Goal: Transaction & Acquisition: Obtain resource

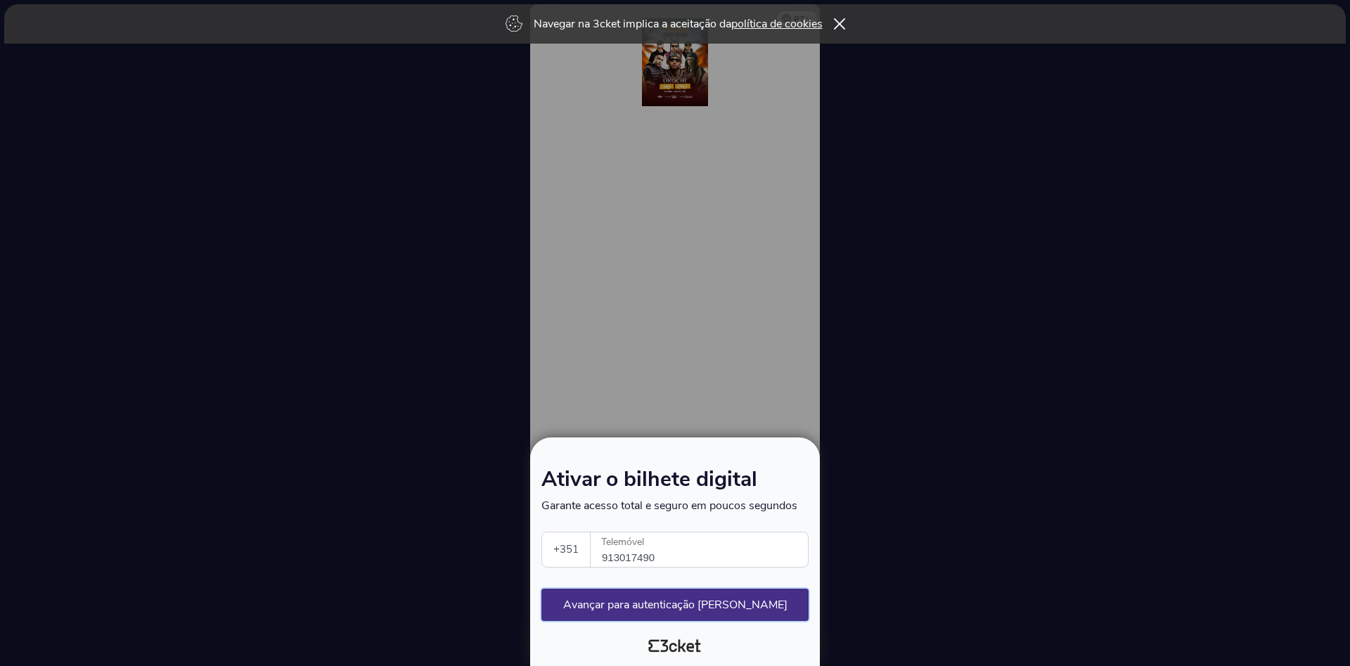
click at [674, 606] on button "Avançar para autenticação segura" at bounding box center [674, 605] width 267 height 32
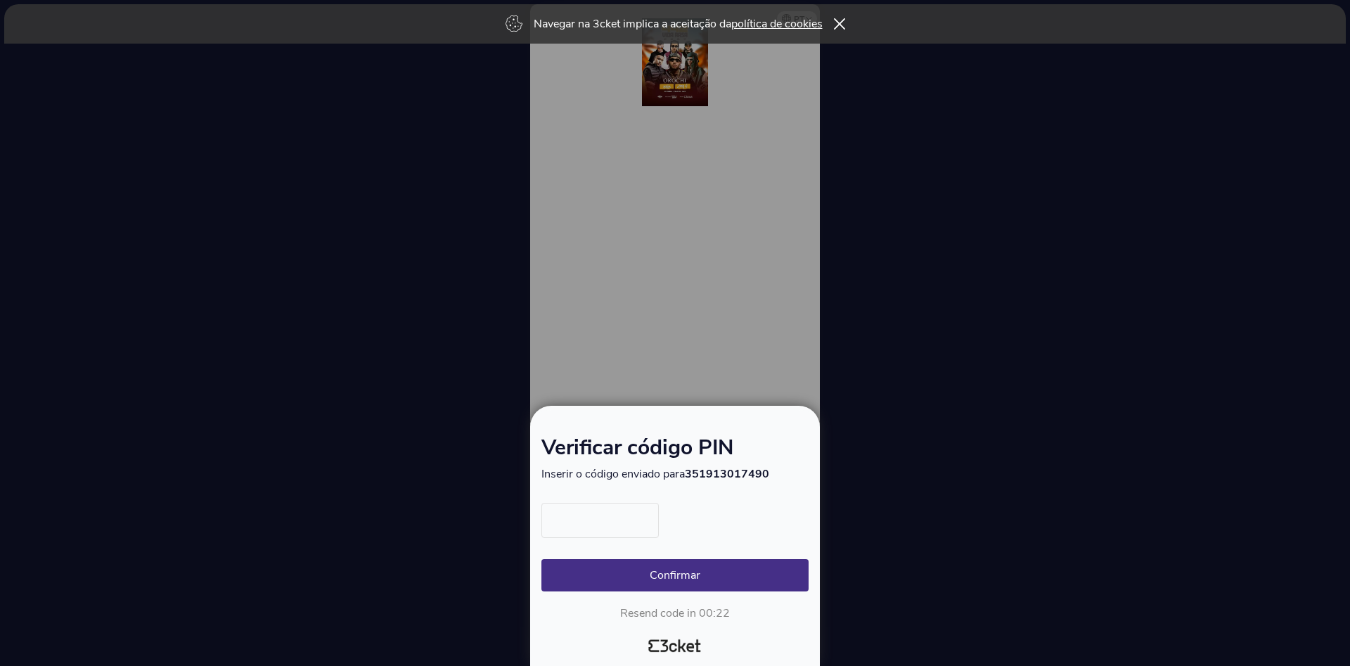
click at [637, 525] on input "text" at bounding box center [599, 520] width 117 height 35
type input "3079"
click at [696, 570] on button "Confirmar" at bounding box center [674, 575] width 267 height 32
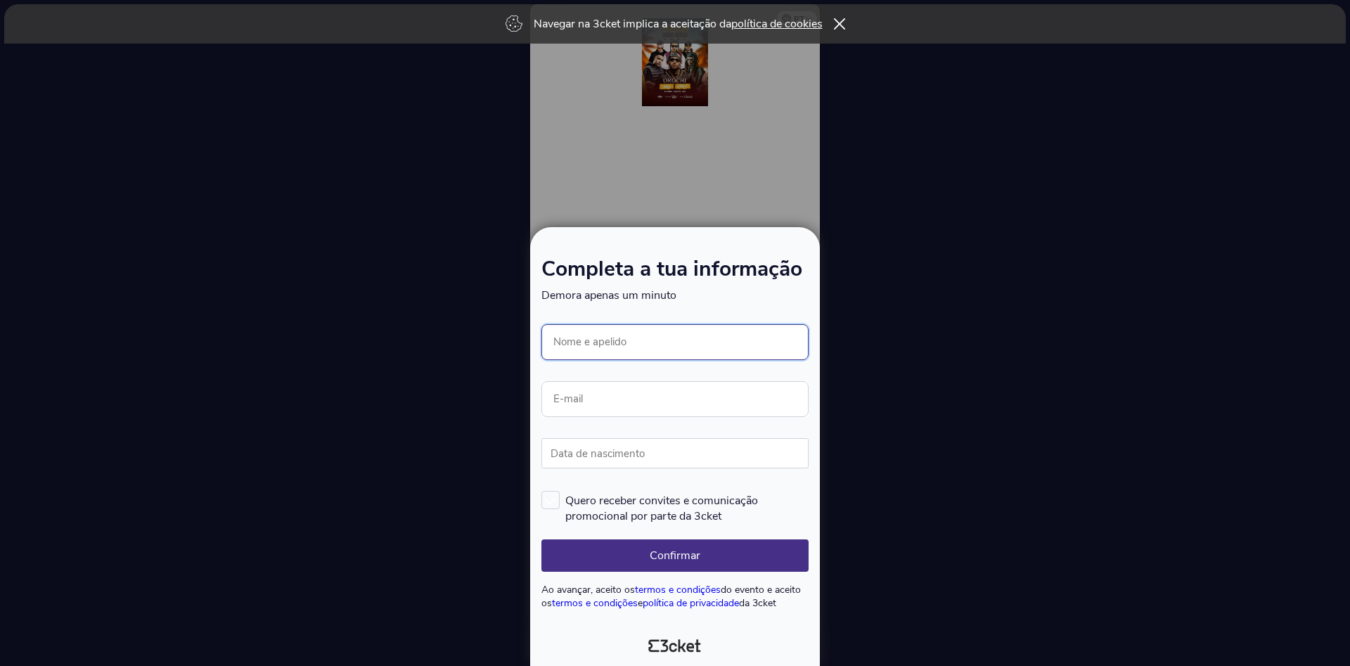
click at [616, 338] on input "Nome e apelido" at bounding box center [674, 342] width 267 height 36
click at [647, 351] on input "paula Gonçlaves" at bounding box center [674, 342] width 267 height 36
type input "[PERSON_NAME]"
click at [596, 397] on input "E-mail" at bounding box center [674, 399] width 267 height 36
type input "roza.goncalves@netcabo.pt"
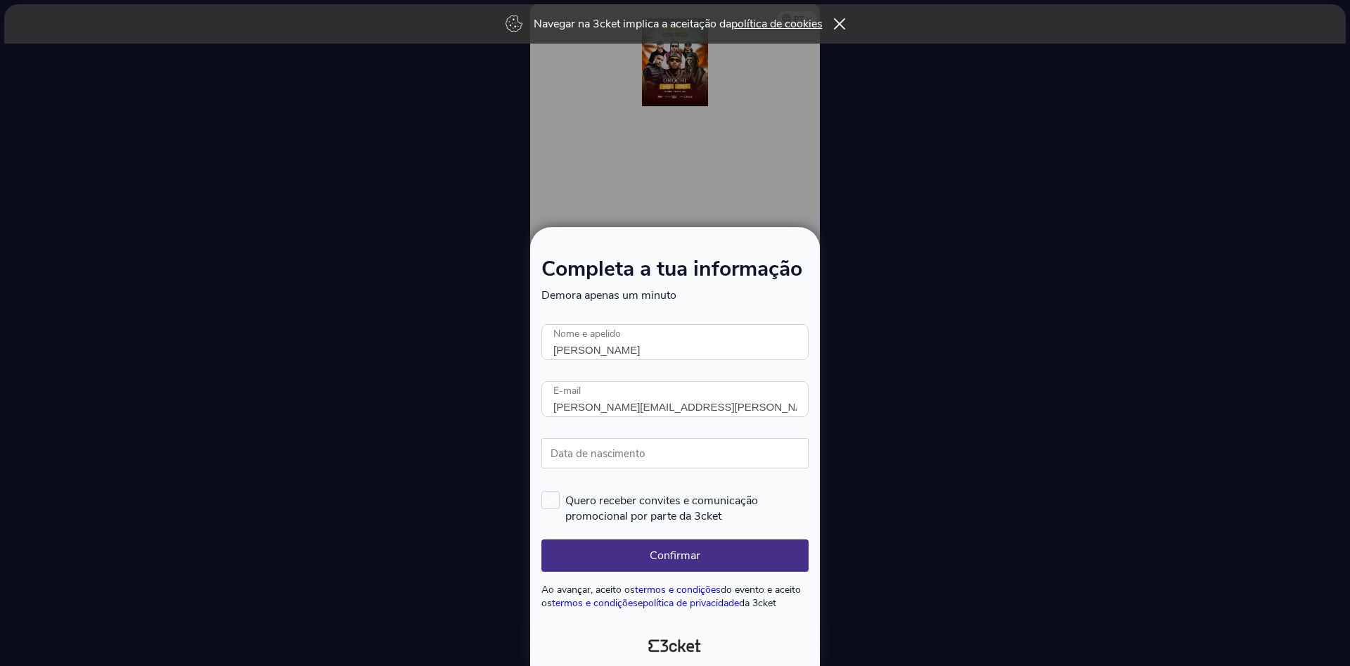
click at [634, 454] on label "Data de nascimento" at bounding box center [597, 453] width 113 height 31
click at [634, 454] on input "Data de nascimento" at bounding box center [674, 453] width 267 height 30
type input "25/08/1974"
click at [667, 556] on button "Confirmar" at bounding box center [674, 555] width 267 height 32
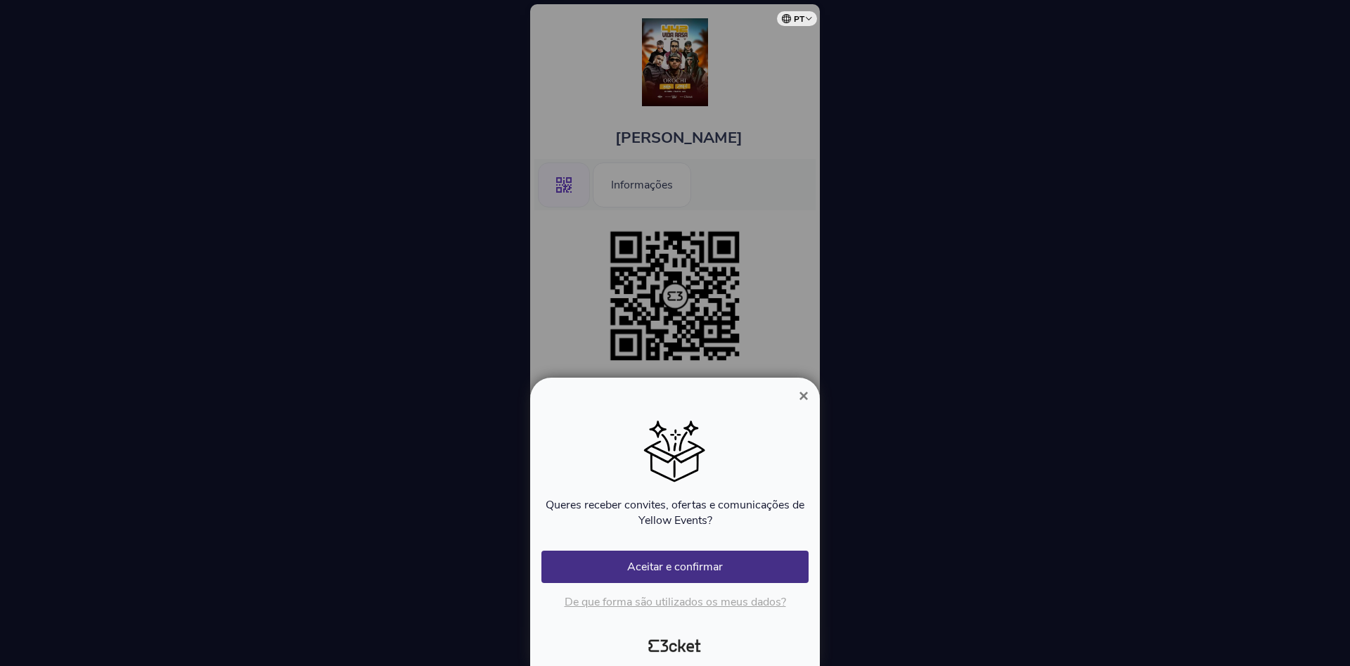
click at [807, 400] on span "×" at bounding box center [804, 395] width 10 height 19
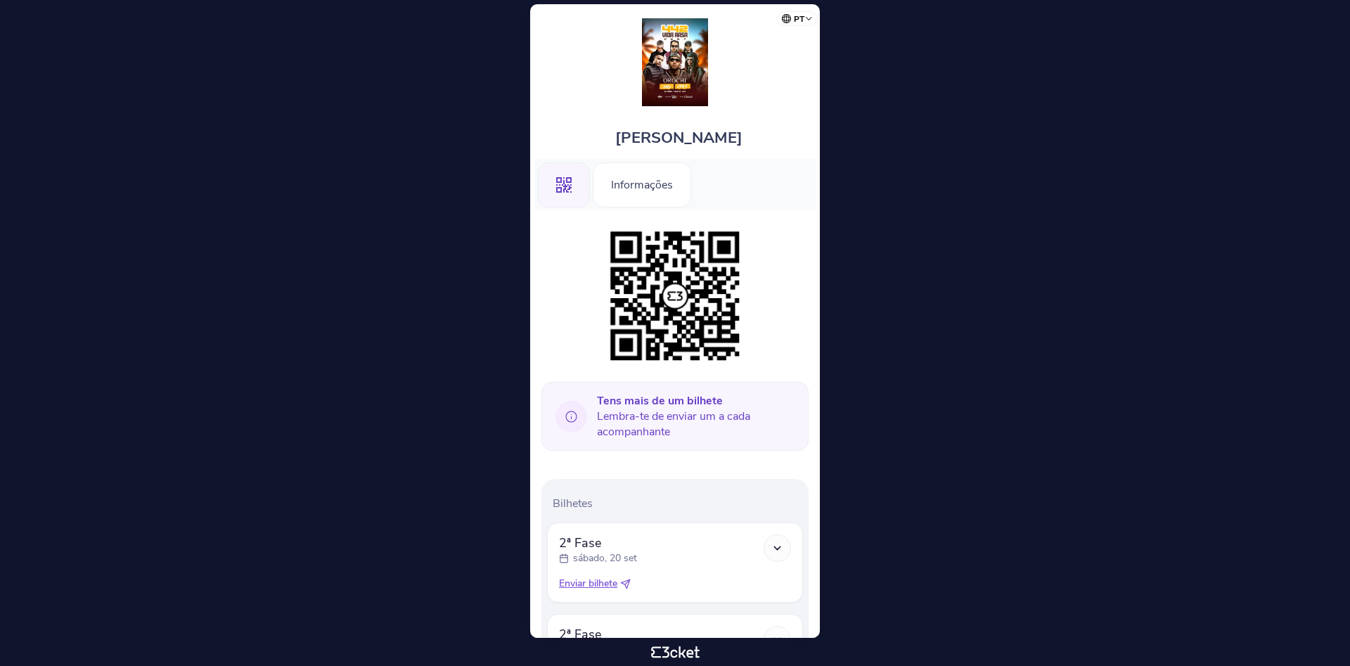
scroll to position [245, 0]
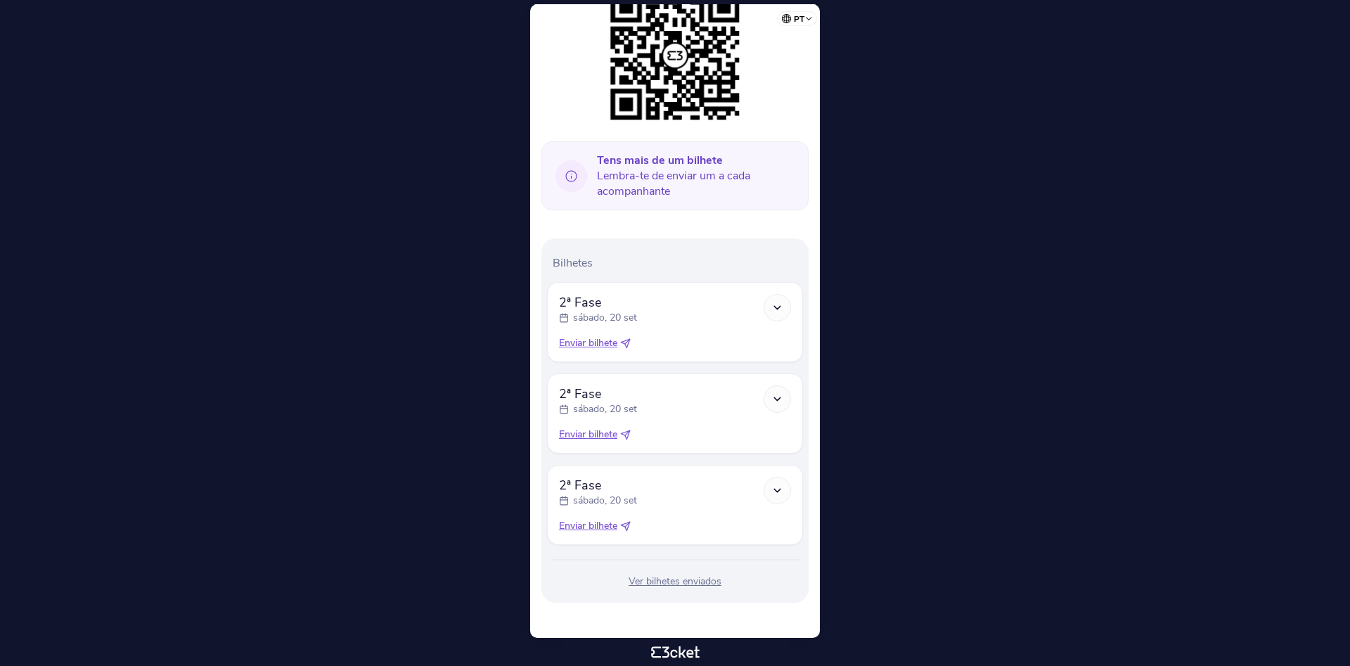
click at [756, 395] on div "2ª Fase sábado, 20 set" at bounding box center [675, 400] width 232 height 31
click at [775, 397] on icon at bounding box center [777, 399] width 12 height 12
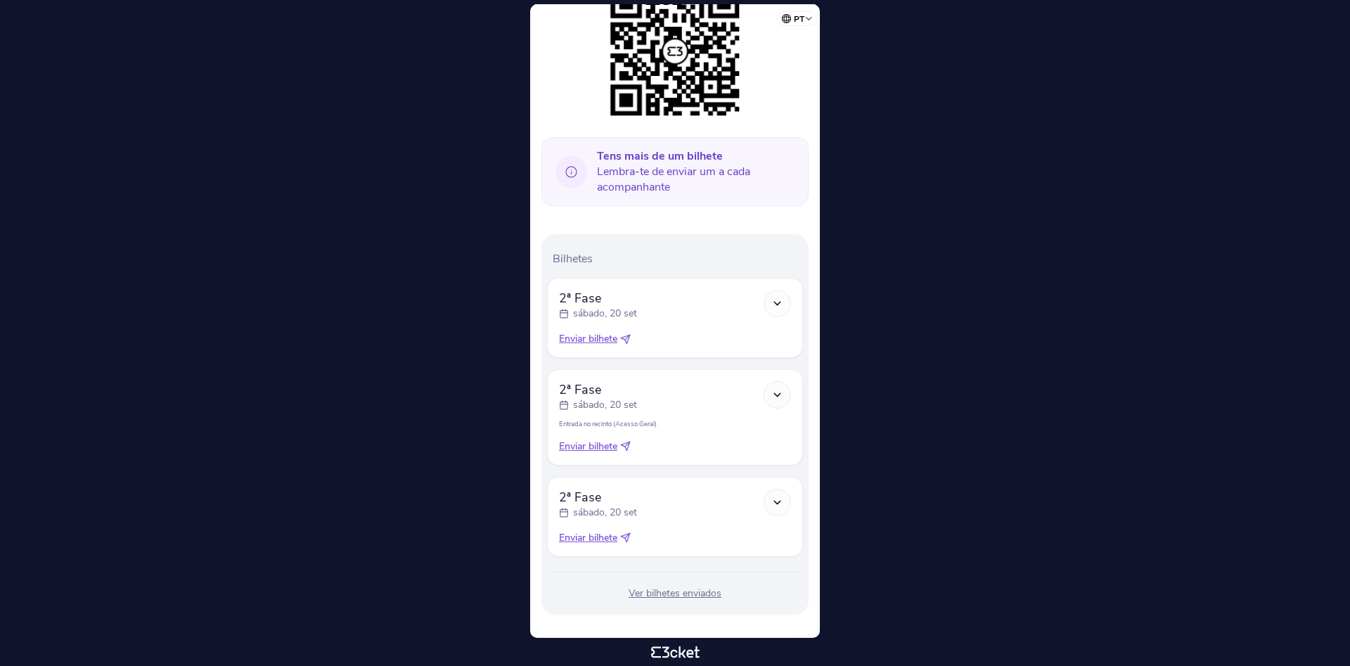
click at [626, 451] on icon at bounding box center [625, 446] width 11 height 11
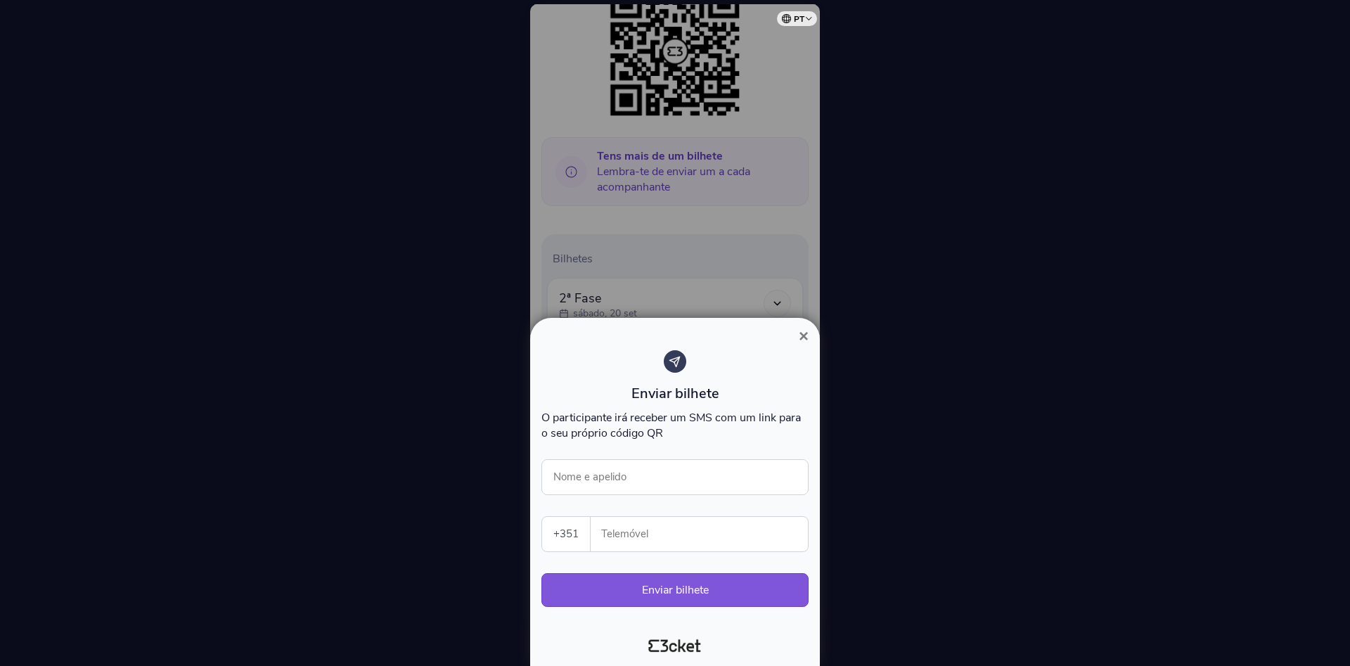
click at [628, 449] on div at bounding box center [675, 333] width 1350 height 666
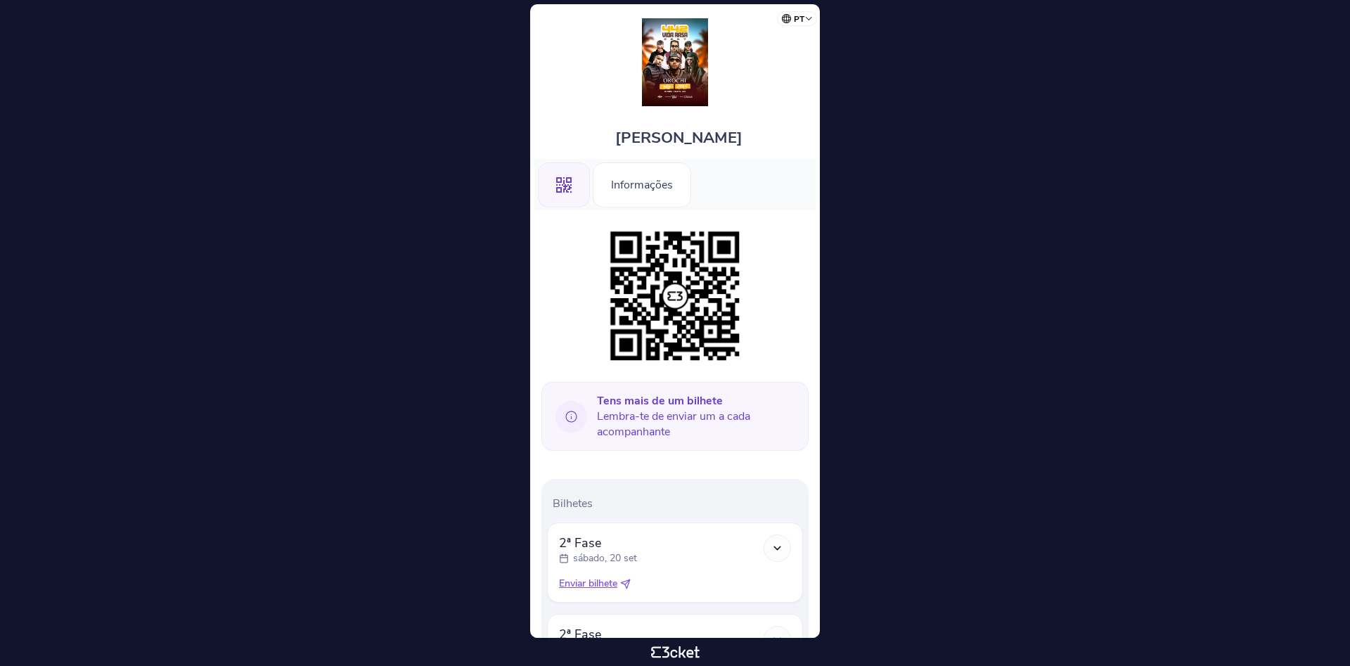
scroll to position [261, 0]
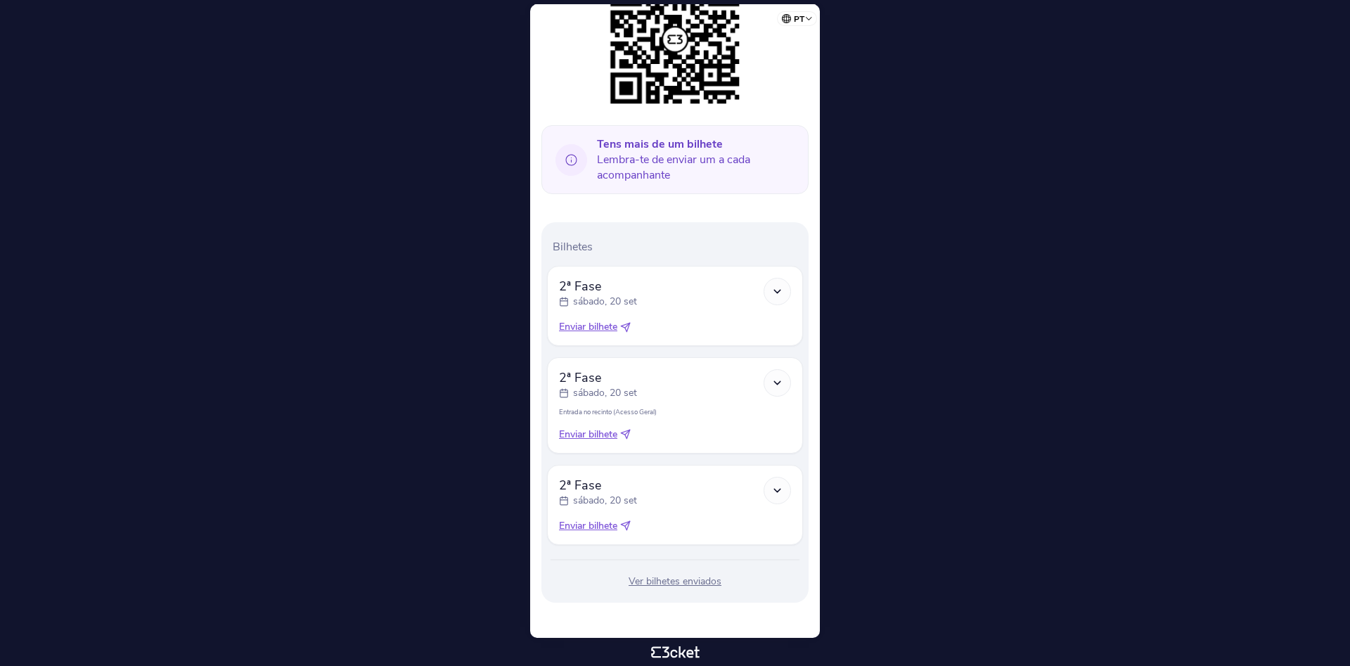
click at [628, 430] on div "Enviar bilhete" at bounding box center [675, 435] width 232 height 14
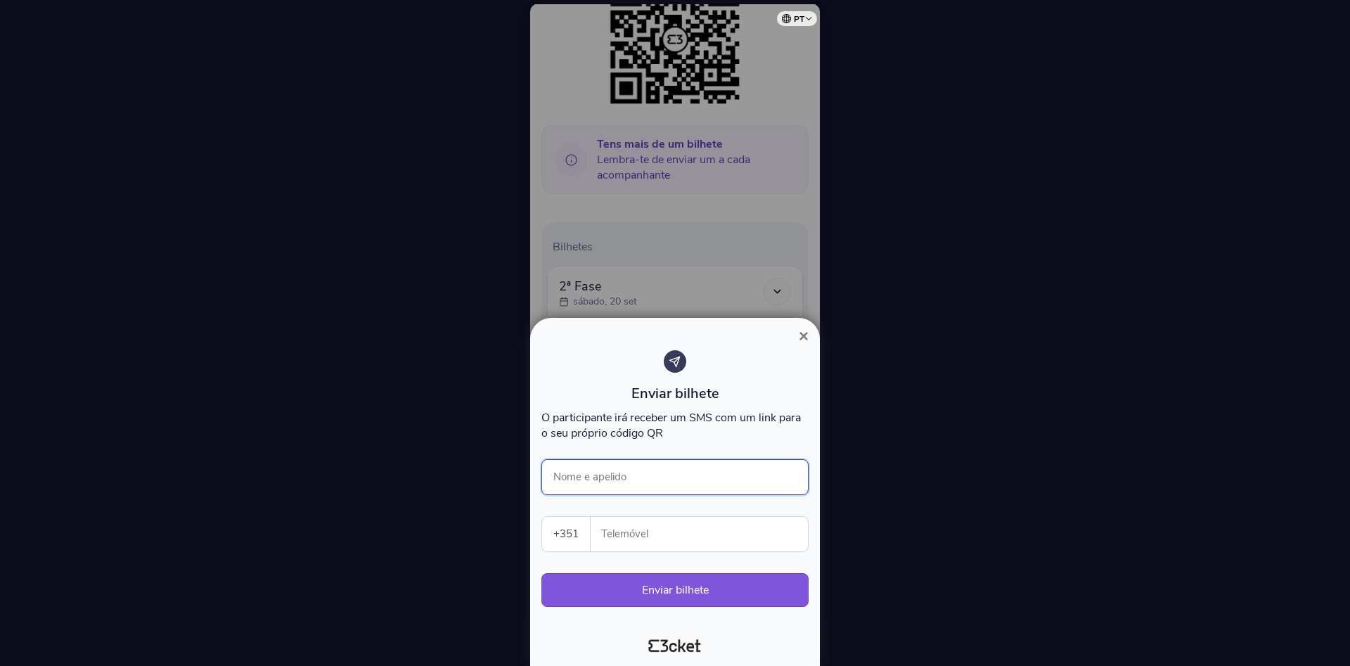
click at [613, 472] on input "Nome e apelido" at bounding box center [674, 477] width 267 height 36
type input "Beatriz Novais"
drag, startPoint x: 669, startPoint y: 533, endPoint x: 650, endPoint y: 531, distance: 18.4
click at [669, 534] on input "Telemóvel" at bounding box center [705, 534] width 206 height 34
type input "935198462"
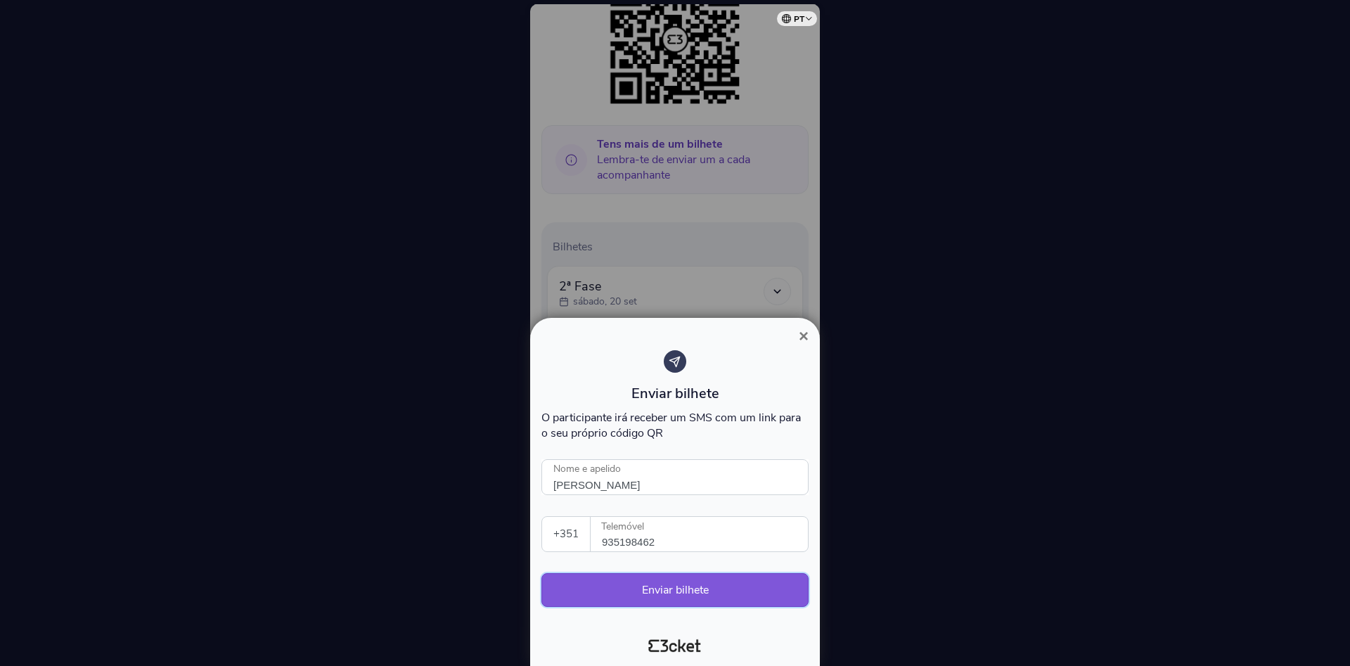
click at [671, 600] on button "Enviar bilhete" at bounding box center [674, 590] width 267 height 34
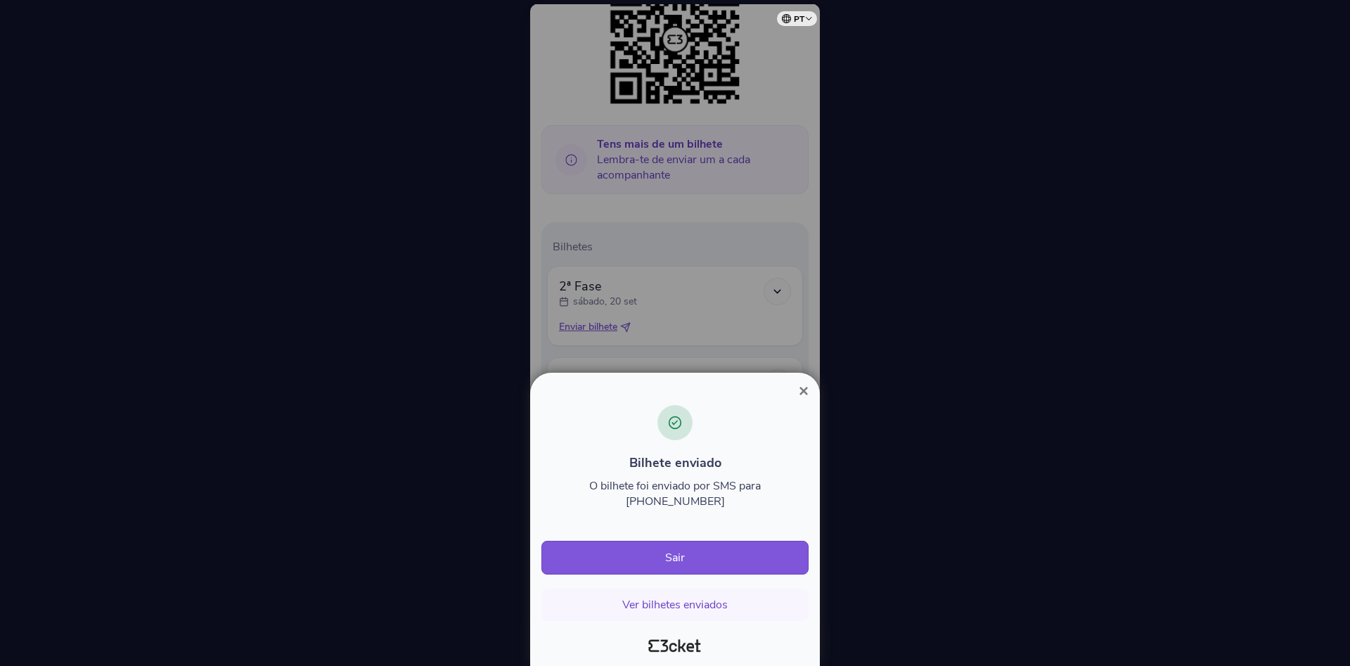
drag, startPoint x: 648, startPoint y: 565, endPoint x: 682, endPoint y: 488, distance: 83.8
click at [682, 469] on div "Bilhete enviado O bilhete foi enviado por SMS para +351935198462 Sair Ver bilhe…" at bounding box center [674, 513] width 267 height 216
click at [666, 597] on button "Ver bilhetes enviados" at bounding box center [674, 605] width 267 height 32
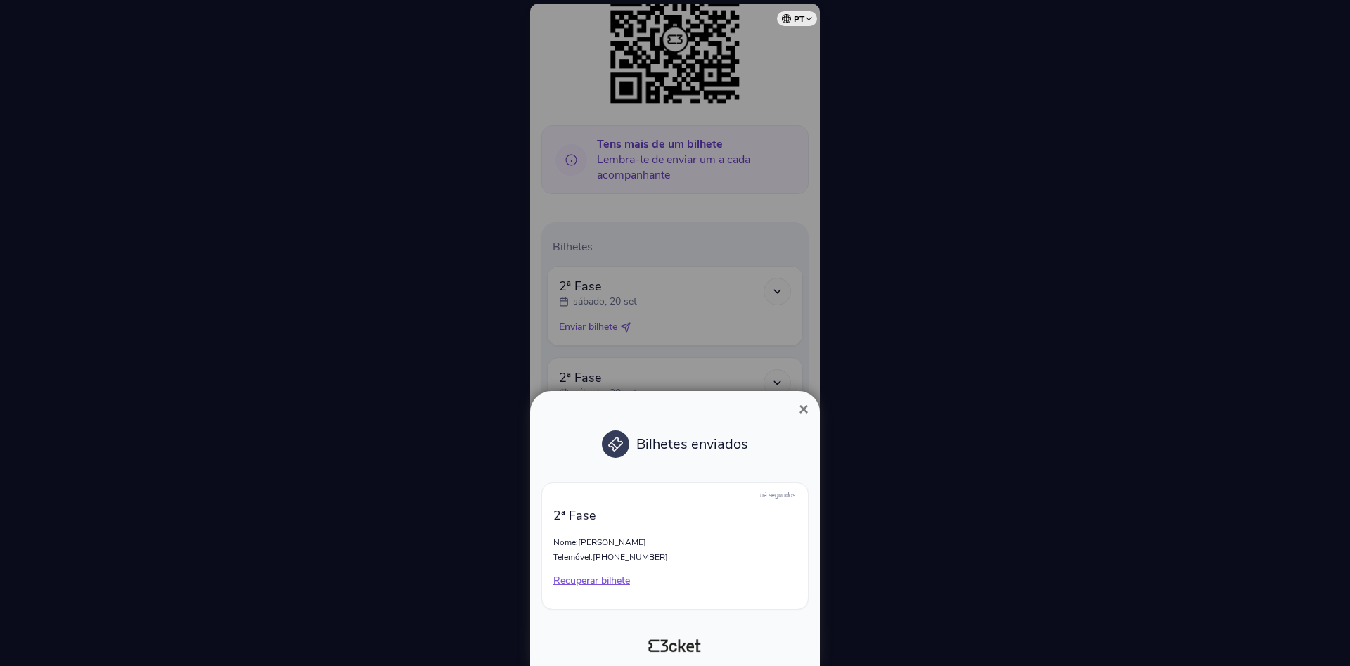
click at [804, 411] on span "×" at bounding box center [804, 408] width 10 height 19
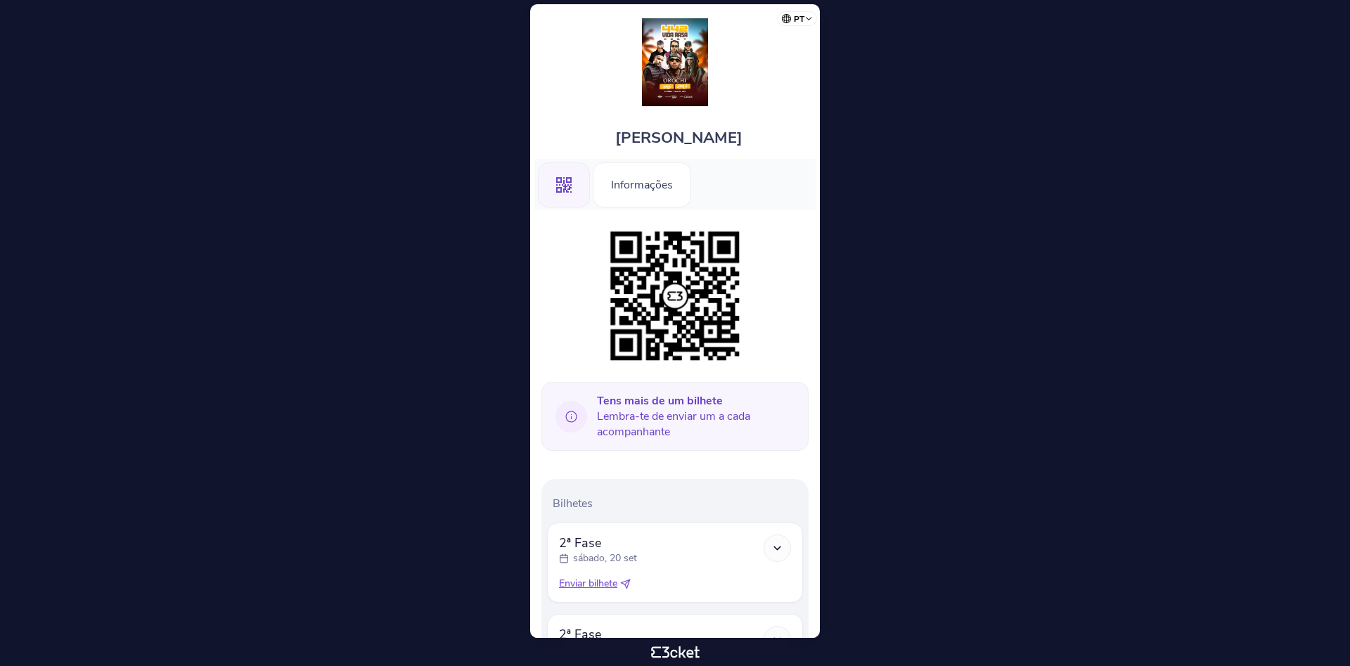
scroll to position [153, 0]
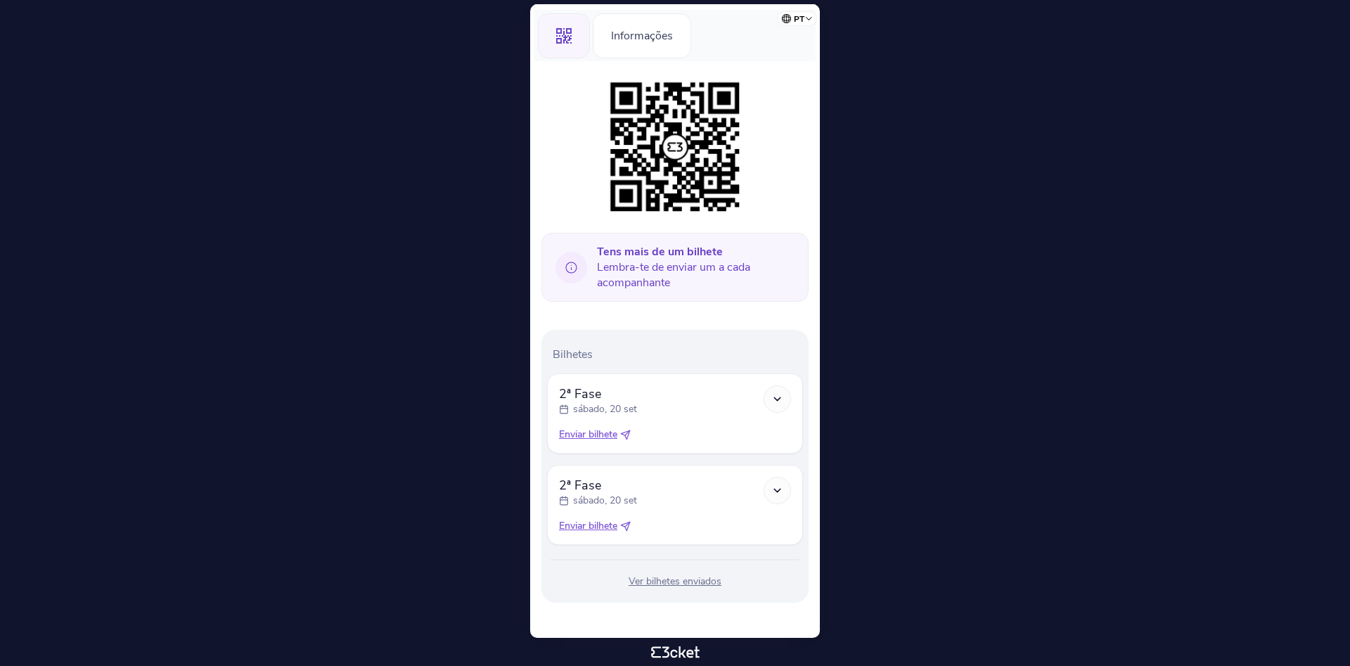
click at [627, 523] on icon at bounding box center [625, 526] width 11 height 11
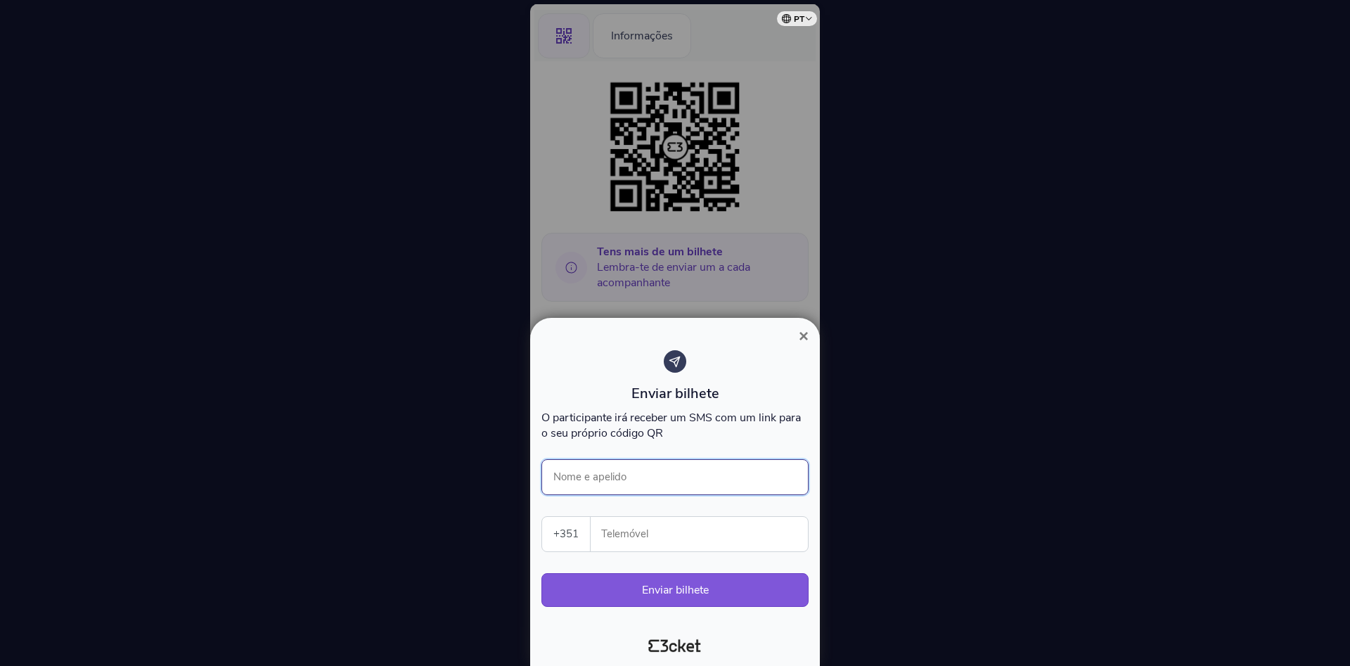
click at [629, 470] on input "Nome e apelido" at bounding box center [674, 477] width 267 height 36
type input "Bianca Couto"
type input "931383940"
click at [645, 593] on button "Enviar bilhete" at bounding box center [674, 590] width 267 height 34
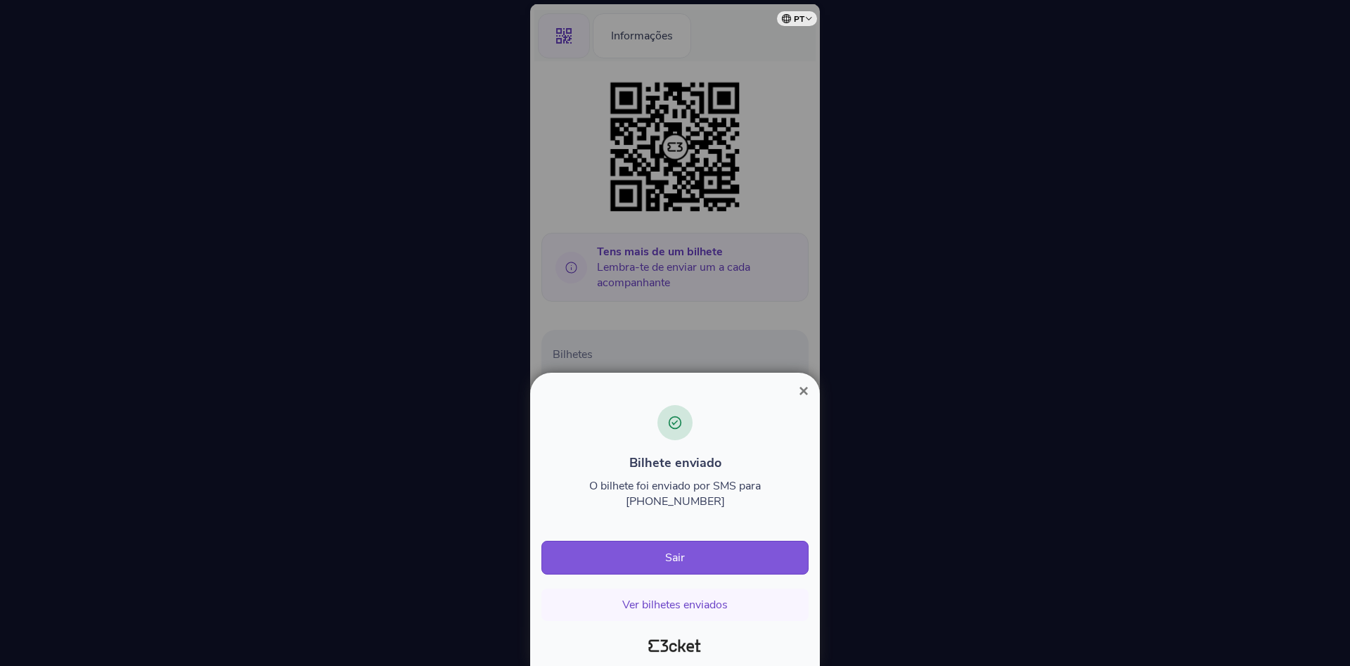
drag, startPoint x: 700, startPoint y: 548, endPoint x: 755, endPoint y: 431, distance: 129.0
click at [748, 444] on div "Bilhete enviado O bilhete foi enviado por SMS para +351931383940 Sair Ver bilhe…" at bounding box center [674, 513] width 267 height 216
click at [799, 400] on span "×" at bounding box center [804, 390] width 10 height 19
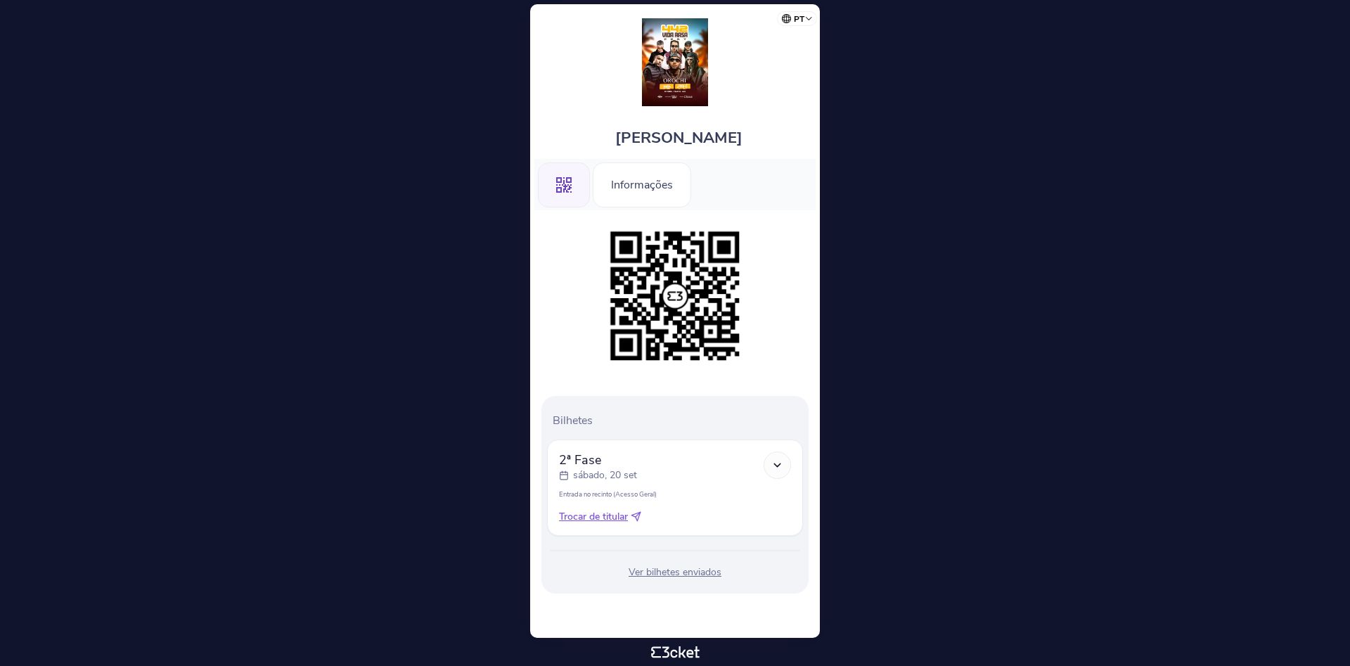
click at [634, 517] on icon at bounding box center [636, 516] width 11 height 11
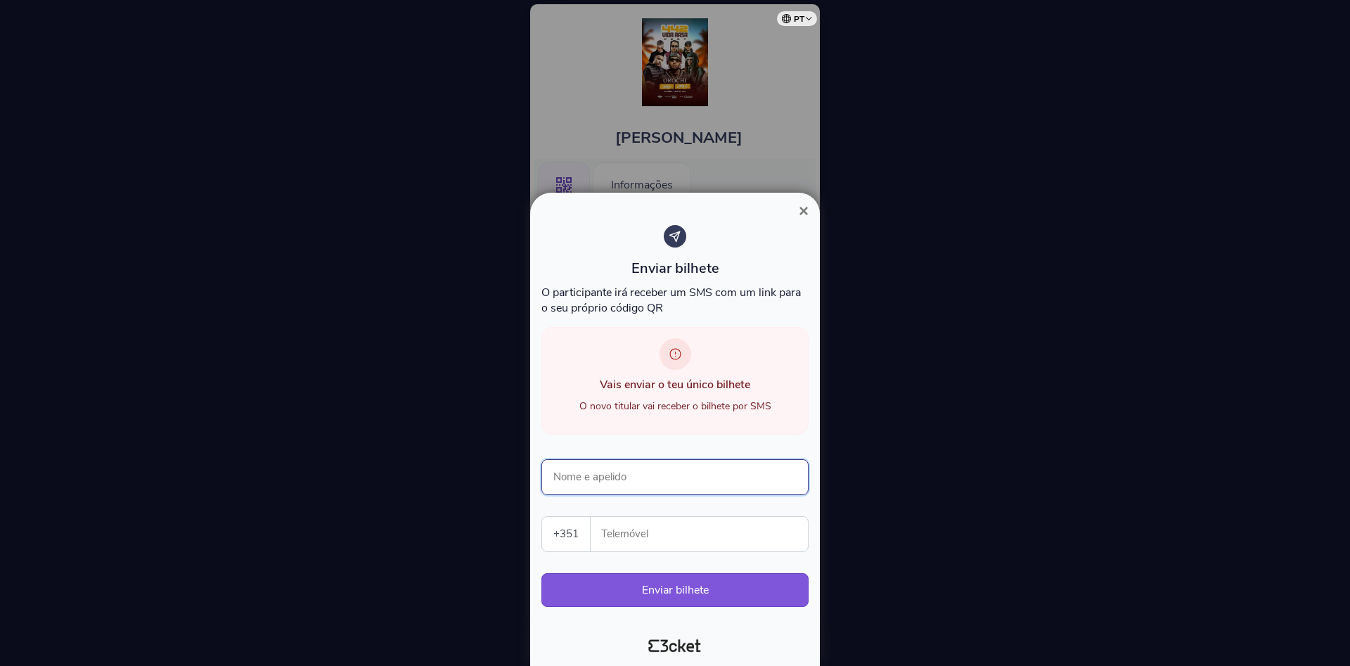
click at [651, 463] on input "Nome e apelido" at bounding box center [674, 477] width 267 height 36
type input "[PERSON_NAME]"
click at [619, 526] on input "Telemóvel" at bounding box center [705, 534] width 206 height 34
type input "917714255"
click at [693, 564] on div "Enviar bilhete O participante [PERSON_NAME] receber um SMS com um link para o s…" at bounding box center [674, 423] width 267 height 396
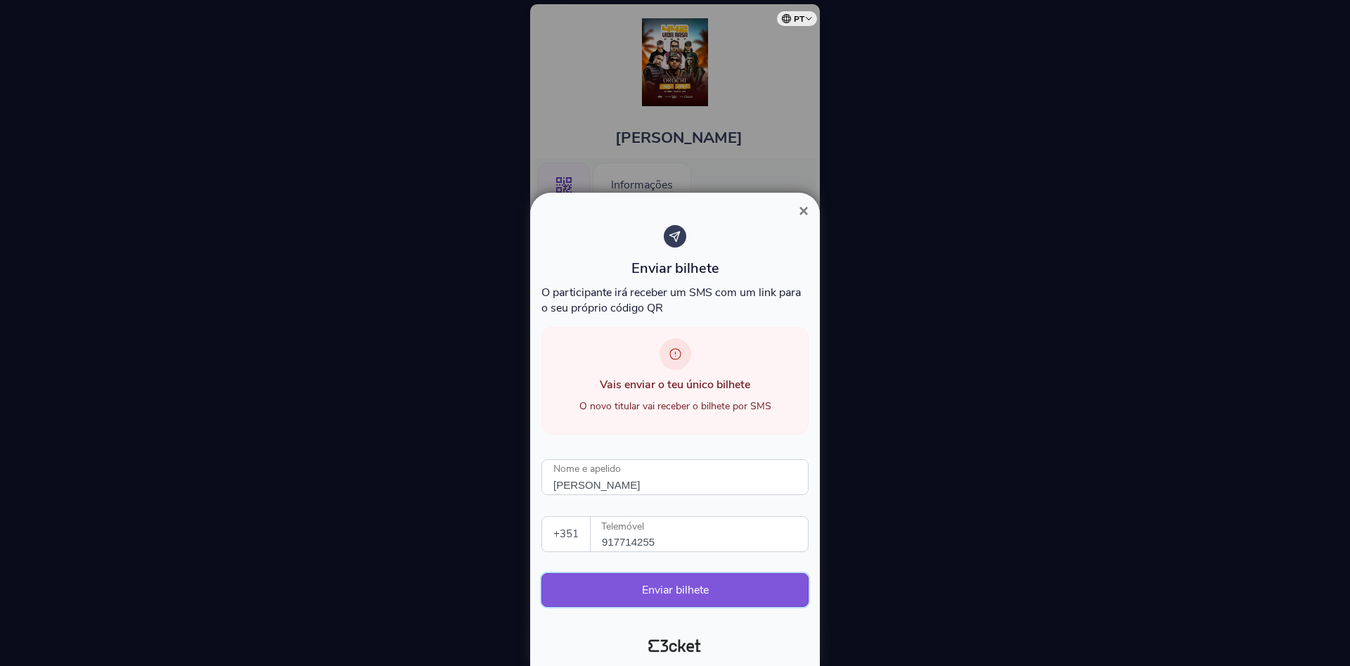
click at [693, 574] on button "Enviar bilhete" at bounding box center [674, 590] width 267 height 34
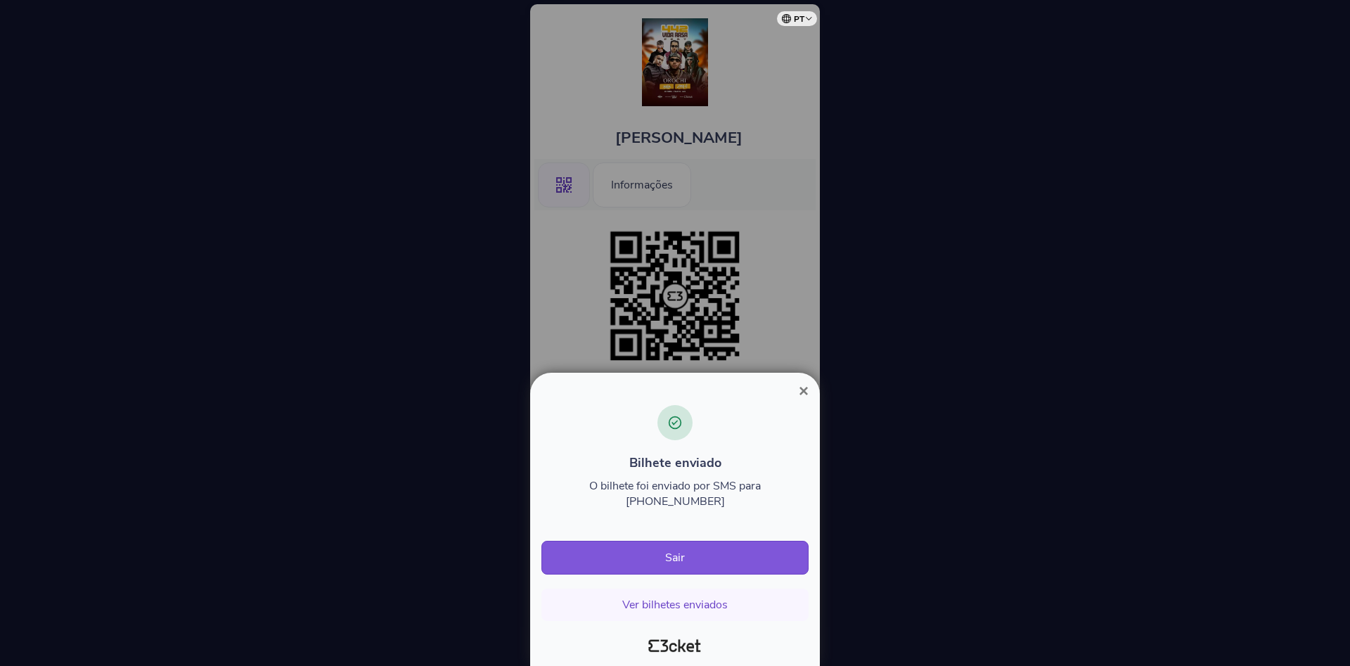
drag, startPoint x: 813, startPoint y: 387, endPoint x: 807, endPoint y: 407, distance: 21.4
click at [810, 399] on div "× Bilhete enviado O bilhete foi enviado por SMS para [PHONE_NUMBER] Sair Ver bi…" at bounding box center [675, 333] width 1350 height 666
click at [807, 400] on span "×" at bounding box center [804, 390] width 10 height 19
